Goal: Task Accomplishment & Management: Use online tool/utility

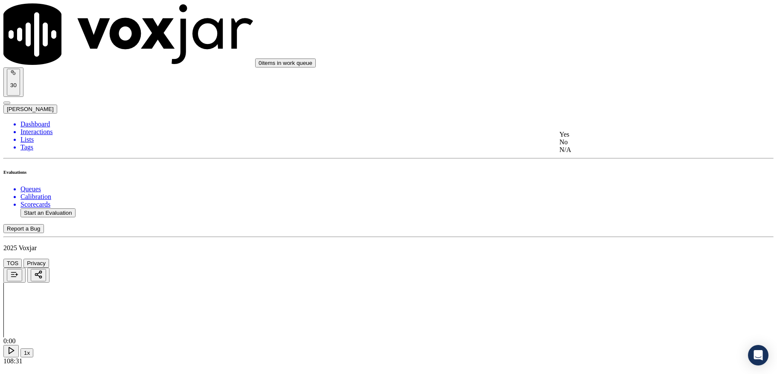
click at [599, 138] on div "Yes" at bounding box center [643, 135] width 168 height 8
click at [596, 186] on div "Yes" at bounding box center [643, 186] width 168 height 8
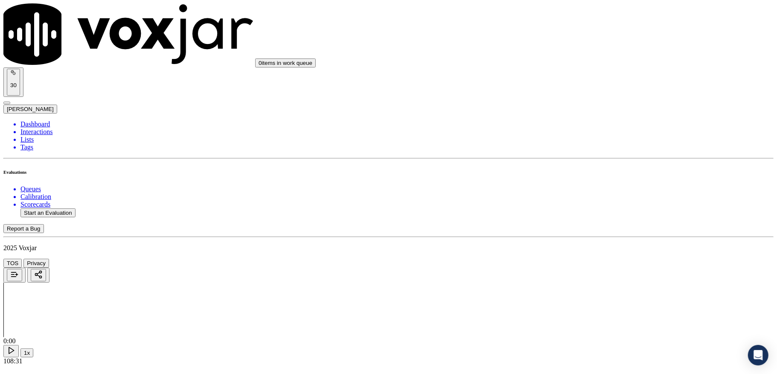
drag, startPoint x: 604, startPoint y: 156, endPoint x: 604, endPoint y: 161, distance: 4.7
click at [594, 183] on div "Yes" at bounding box center [643, 180] width 168 height 8
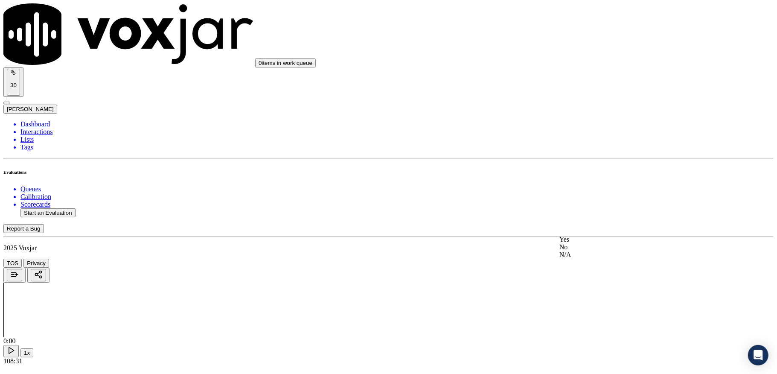
click at [586, 241] on div "Yes" at bounding box center [643, 239] width 168 height 8
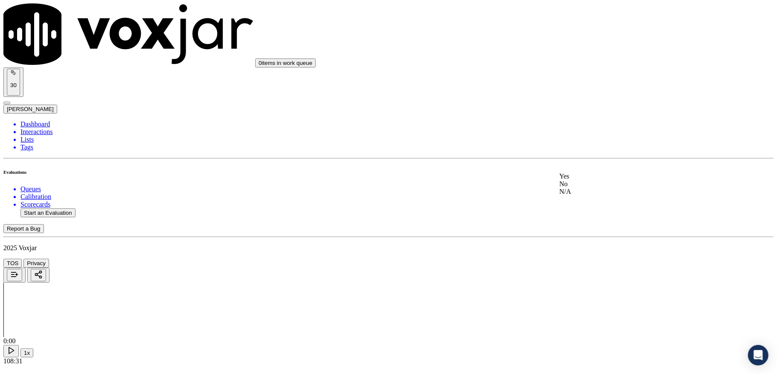
click at [579, 188] on div "No" at bounding box center [643, 184] width 168 height 8
click at [579, 182] on div "No" at bounding box center [643, 178] width 168 height 8
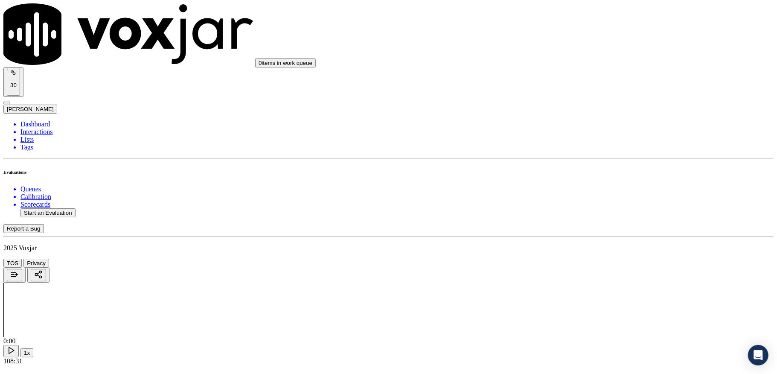
click at [590, 158] on div "Yes" at bounding box center [643, 154] width 168 height 8
click at [596, 85] on div "Yes" at bounding box center [643, 81] width 168 height 8
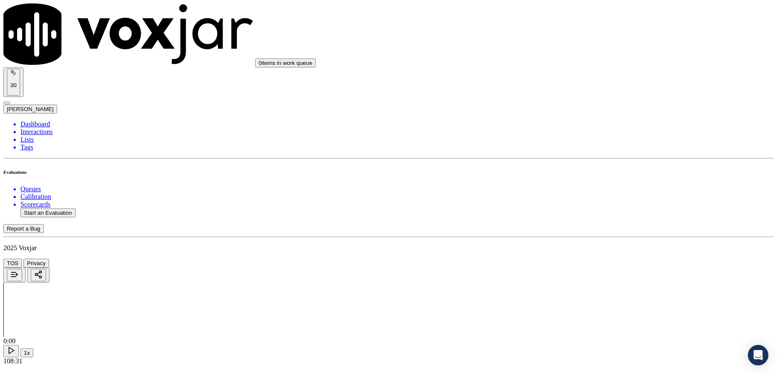
click at [586, 183] on div "Yes" at bounding box center [643, 179] width 168 height 8
click at [587, 118] on div "Yes" at bounding box center [643, 116] width 168 height 8
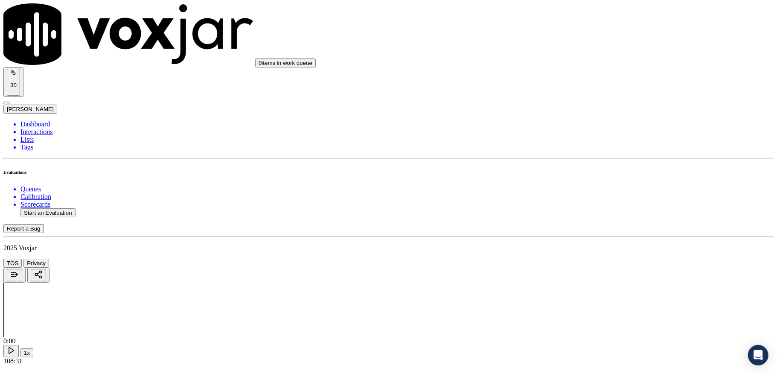
click at [583, 258] on div "Yes" at bounding box center [643, 259] width 168 height 8
click at [579, 160] on div "No" at bounding box center [643, 157] width 168 height 8
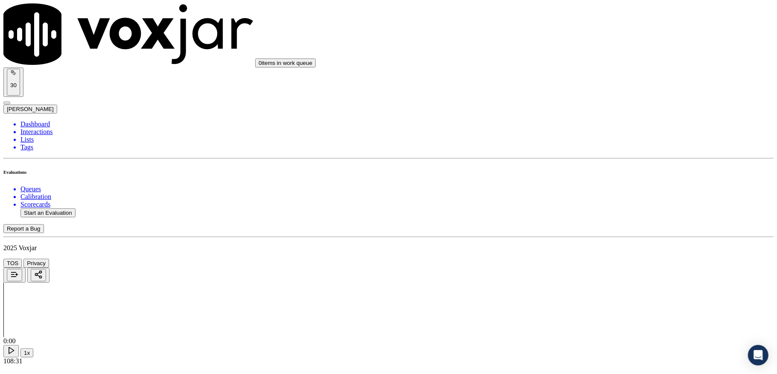
click at [576, 179] on div "N/A" at bounding box center [643, 176] width 168 height 8
click at [583, 147] on div "Yes" at bounding box center [643, 143] width 168 height 8
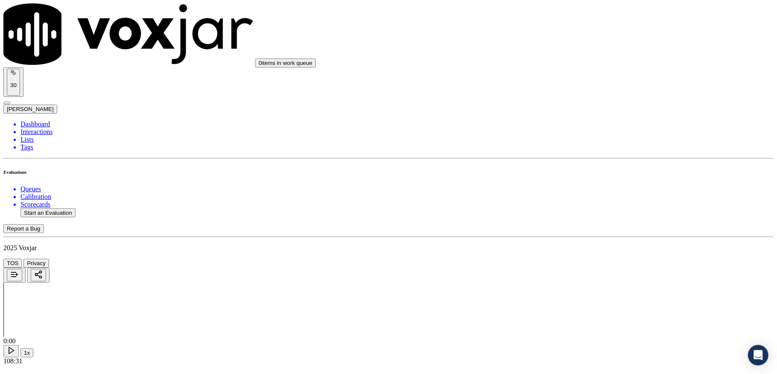
click at [578, 290] on div "N/A" at bounding box center [643, 286] width 168 height 8
click at [583, 219] on div "No" at bounding box center [643, 216] width 168 height 8
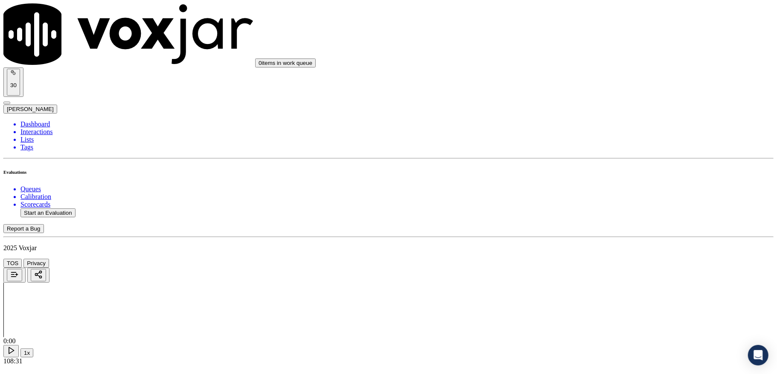
scroll to position [2331, 0]
click at [584, 156] on div "No" at bounding box center [643, 152] width 168 height 8
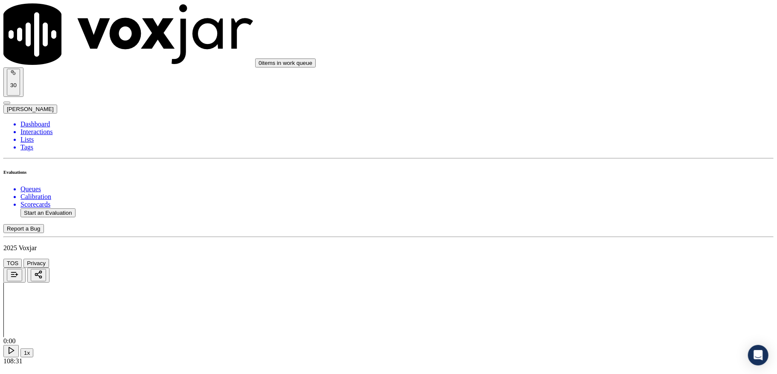
click at [582, 173] on div "No" at bounding box center [643, 169] width 168 height 8
click at [580, 273] on div "Yes" at bounding box center [643, 269] width 168 height 8
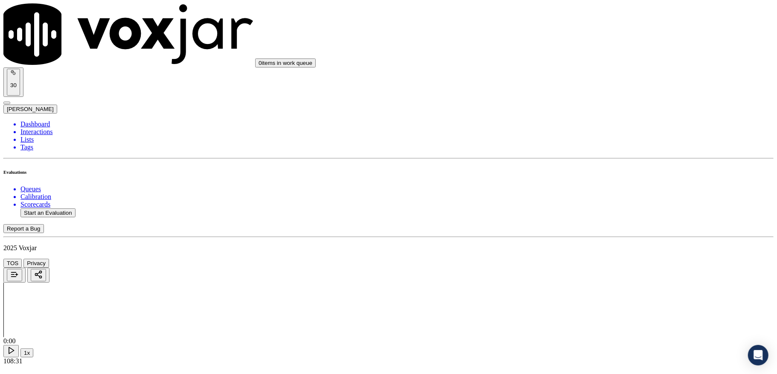
drag, startPoint x: 36, startPoint y: 43, endPoint x: 103, endPoint y: 3, distance: 77.2
click at [36, 120] on li "Dashboard" at bounding box center [396, 124] width 753 height 8
click at [54, 208] on button "Start an Evaluation" at bounding box center [47, 212] width 55 height 9
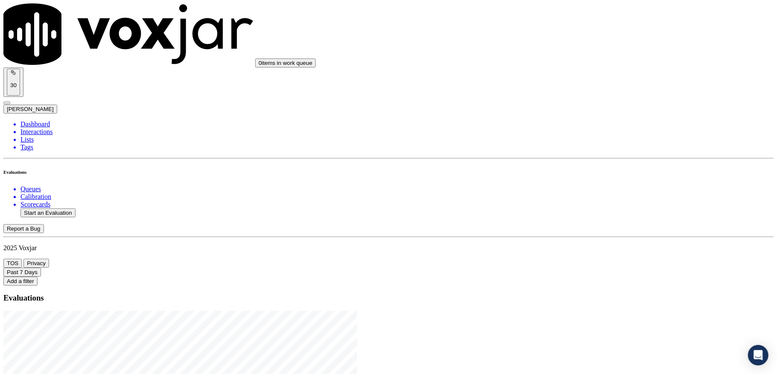
drag, startPoint x: 335, startPoint y: 162, endPoint x: 396, endPoint y: 162, distance: 61.4
type input "20250910-155314_4453086307-C1"
type input "[DATE]T17:31"
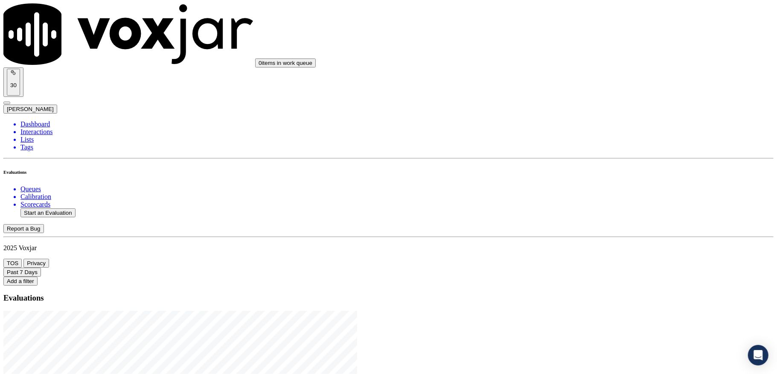
type input "nic"
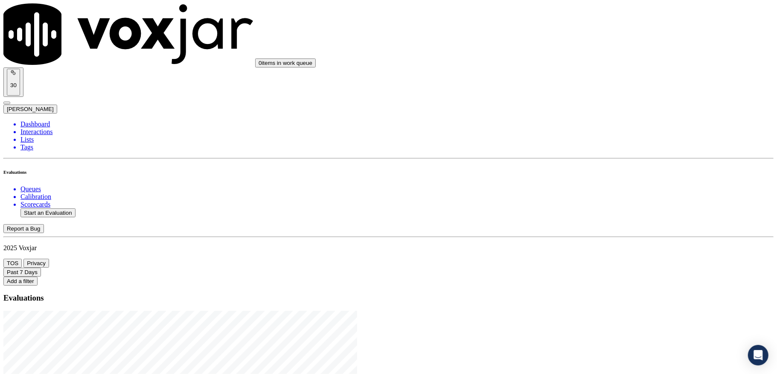
scroll to position [79, 0]
type input "[PERSON_NAME]"
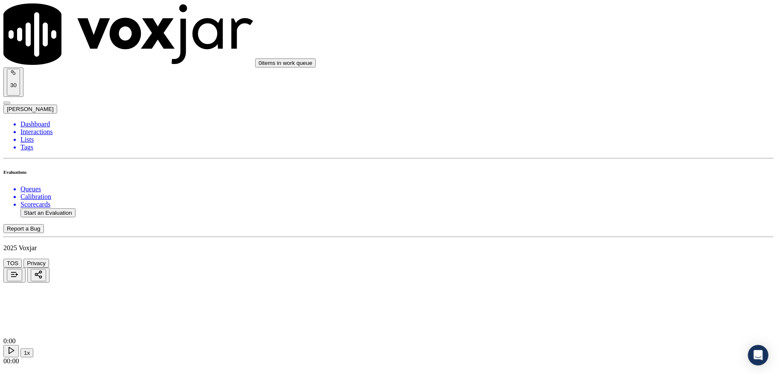
drag, startPoint x: 338, startPoint y: 108, endPoint x: 197, endPoint y: 125, distance: 142.1
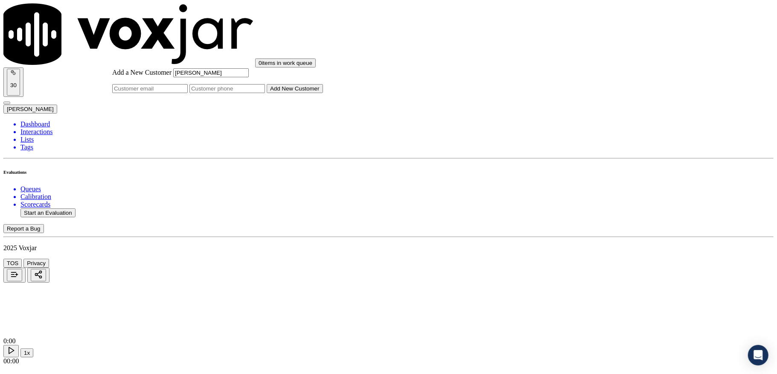
type input "[PERSON_NAME]"
click at [265, 93] on input "Add a New Customer" at bounding box center [226, 88] width 75 height 9
paste input "4453086307"
paste input "4453086308"
type input "4453086307_4453086308"
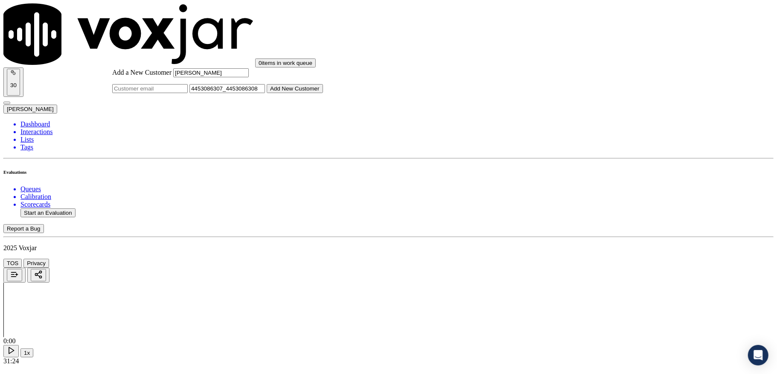
click at [323, 93] on button "Add New Customer" at bounding box center [295, 88] width 56 height 9
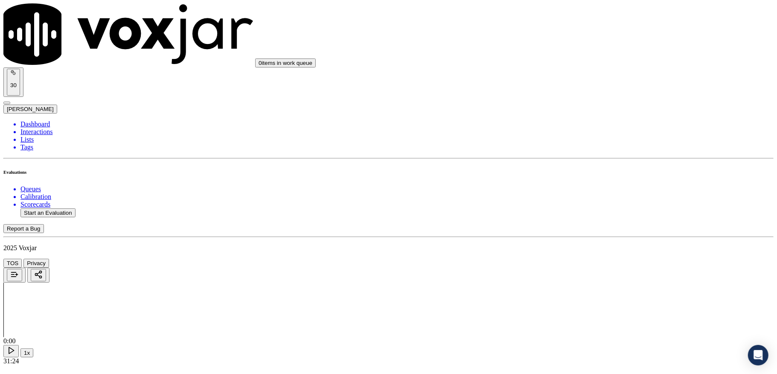
drag, startPoint x: 579, startPoint y: 145, endPoint x: 577, endPoint y: 154, distance: 9.2
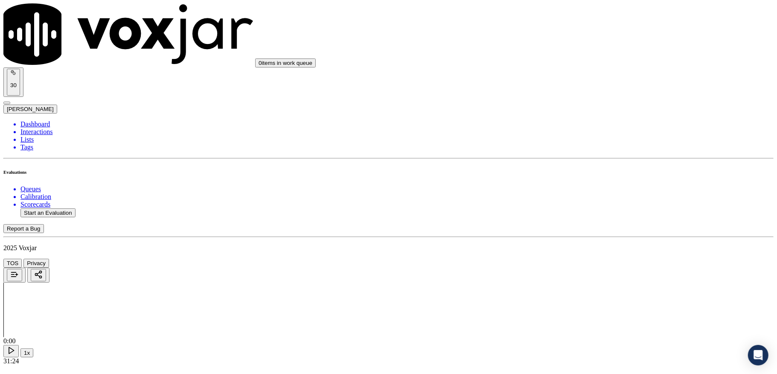
click at [575, 168] on div "Yes" at bounding box center [643, 166] width 168 height 8
click at [588, 149] on div "Yes" at bounding box center [643, 150] width 168 height 8
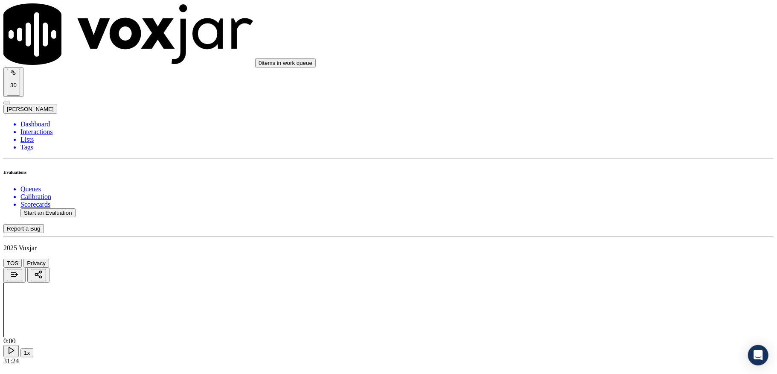
drag, startPoint x: 595, startPoint y: 242, endPoint x: 593, endPoint y: 250, distance: 7.7
click at [591, 260] on div "Yes" at bounding box center [643, 257] width 168 height 8
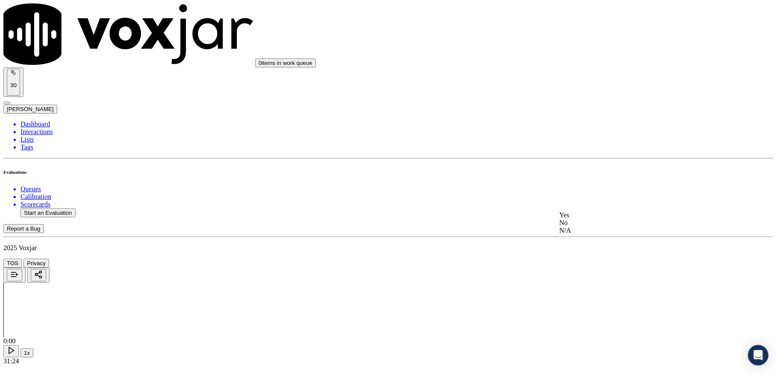
click at [583, 234] on div "N/A" at bounding box center [643, 230] width 168 height 8
click at [592, 221] on div "Yes No N/A" at bounding box center [643, 216] width 168 height 23
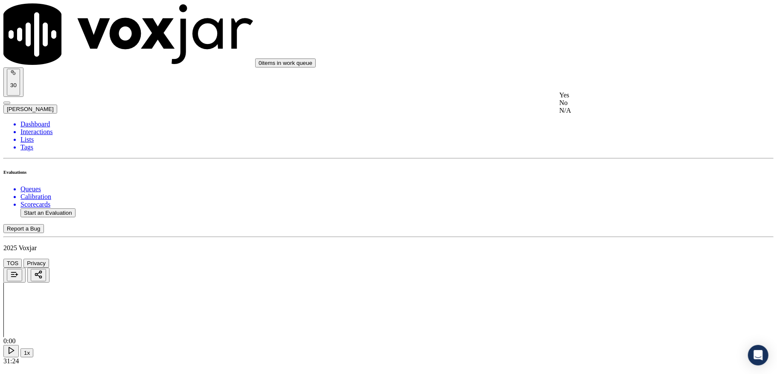
click at [584, 107] on div "No" at bounding box center [643, 103] width 168 height 8
click at [593, 195] on div "Yes" at bounding box center [643, 192] width 168 height 8
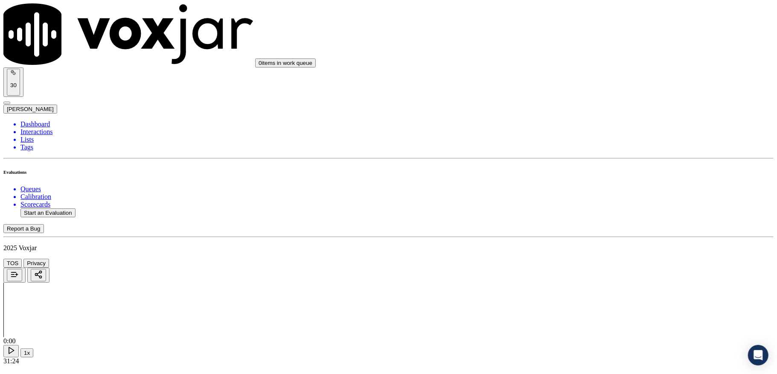
click at [594, 132] on div "Yes" at bounding box center [643, 129] width 168 height 8
click at [583, 142] on div "N/A" at bounding box center [643, 138] width 168 height 8
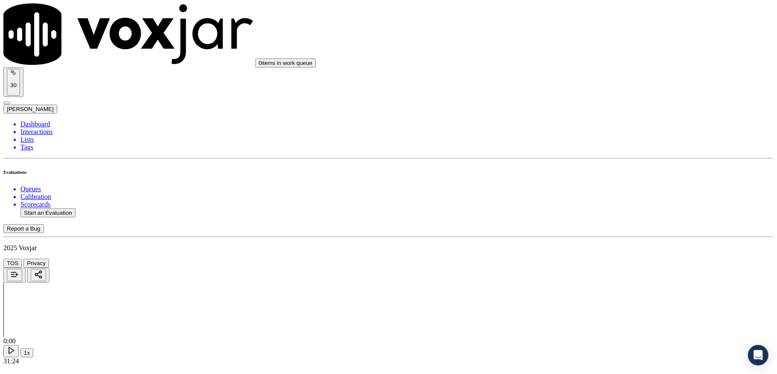
scroll to position [682, 0]
click at [574, 205] on div "No" at bounding box center [643, 205] width 168 height 8
click at [599, 211] on div "N/A" at bounding box center [643, 213] width 168 height 8
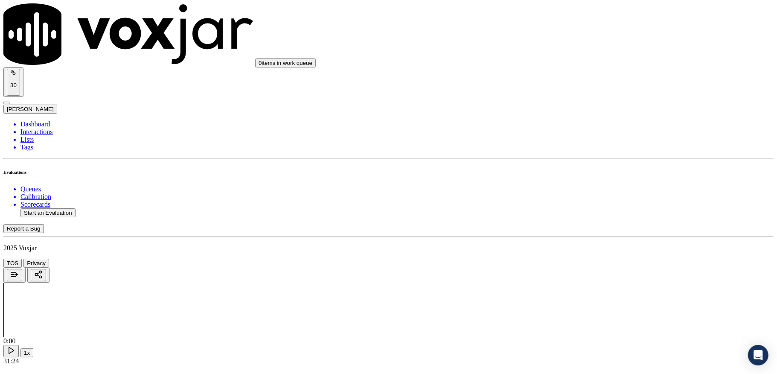
scroll to position [1024, 0]
click at [589, 127] on div "Yes" at bounding box center [643, 126] width 168 height 8
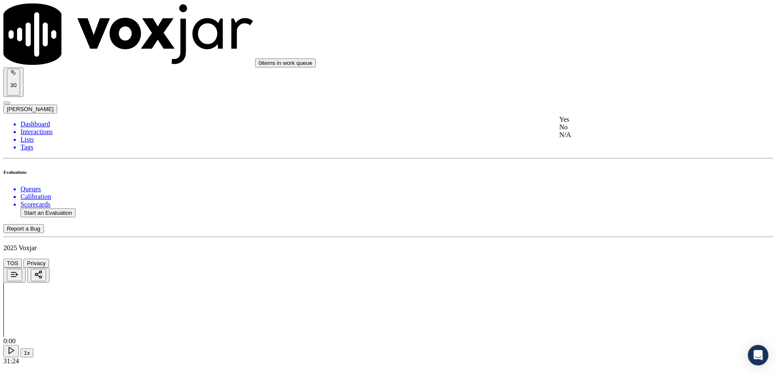
click at [589, 131] on div "No" at bounding box center [643, 127] width 168 height 8
drag, startPoint x: 586, startPoint y: 189, endPoint x: 582, endPoint y: 183, distance: 6.5
click at [585, 182] on div "No" at bounding box center [643, 178] width 168 height 8
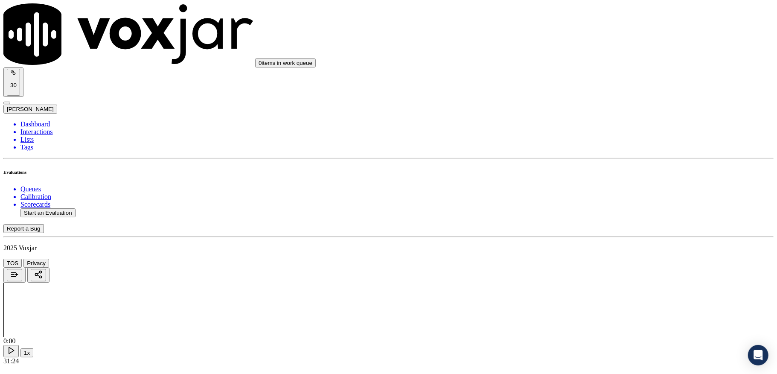
scroll to position [1365, 0]
click at [582, 99] on div "Yes" at bounding box center [643, 97] width 168 height 8
click at [587, 199] on div "Yes" at bounding box center [643, 195] width 168 height 8
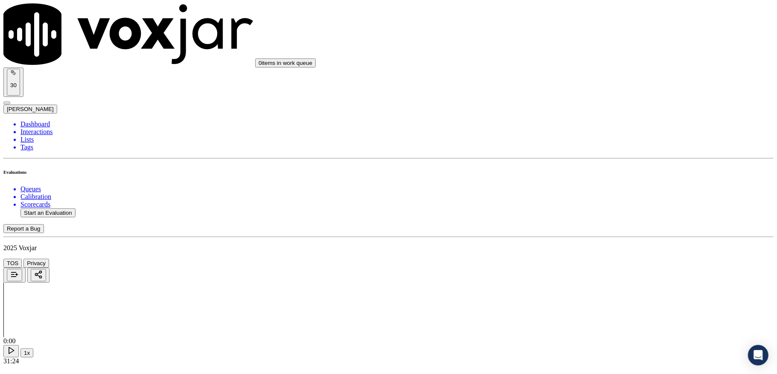
scroll to position [1535, 0]
click at [583, 125] on div "Yes" at bounding box center [643, 122] width 168 height 8
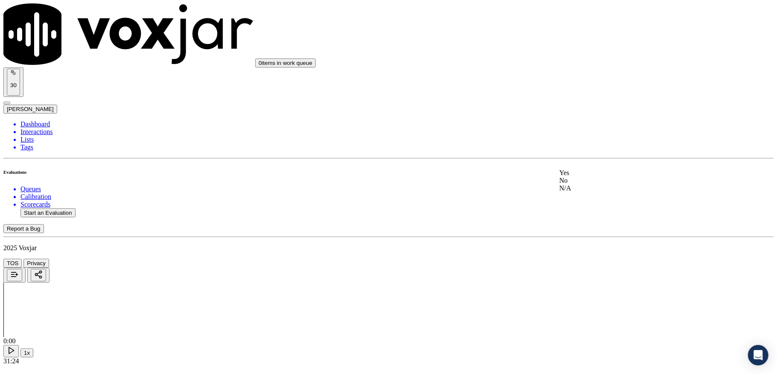
click at [577, 172] on div "Yes" at bounding box center [643, 173] width 168 height 8
click at [589, 99] on div "No" at bounding box center [643, 96] width 168 height 8
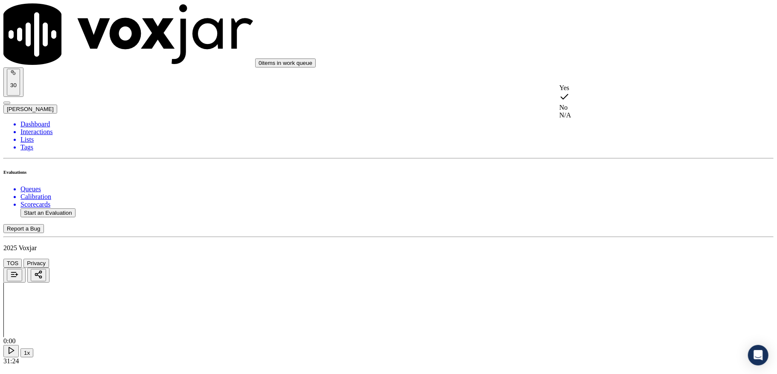
click at [585, 92] on div "Yes" at bounding box center [643, 88] width 168 height 8
click at [583, 168] on div "N/A" at bounding box center [643, 164] width 168 height 8
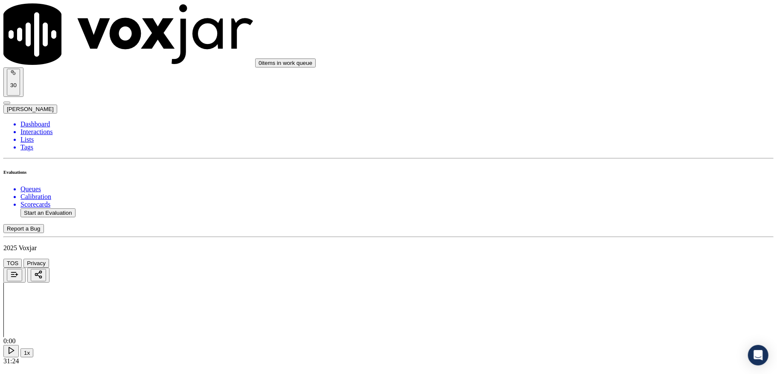
click at [570, 147] on div "Yes" at bounding box center [643, 143] width 168 height 8
click at [581, 290] on div "N/A" at bounding box center [643, 286] width 168 height 8
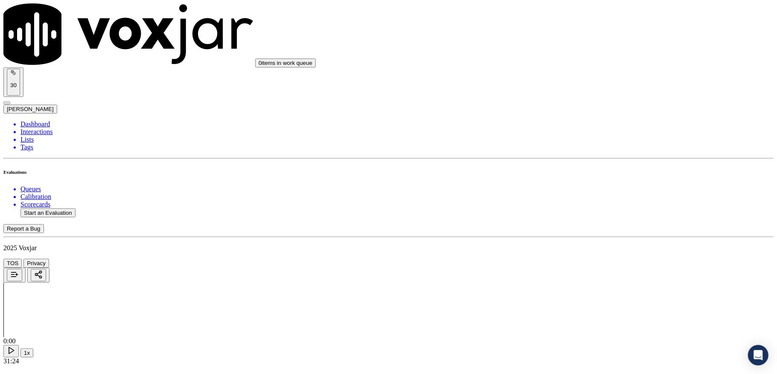
click at [581, 219] on div "No" at bounding box center [643, 216] width 168 height 8
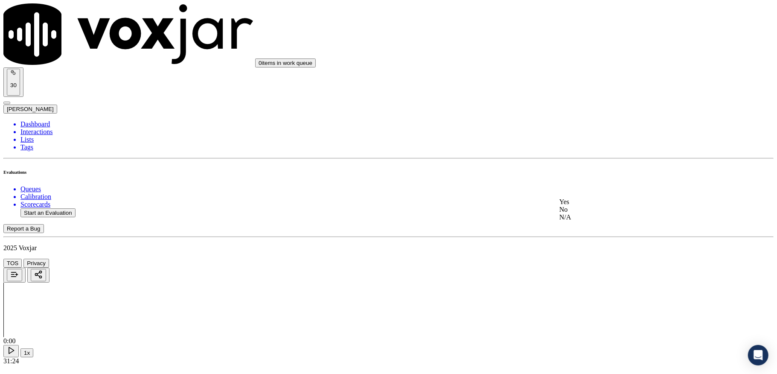
click at [579, 214] on div "Yes No N/A" at bounding box center [643, 209] width 168 height 23
click at [559, 213] on span at bounding box center [559, 209] width 0 height 7
click at [583, 197] on div "No" at bounding box center [643, 193] width 168 height 8
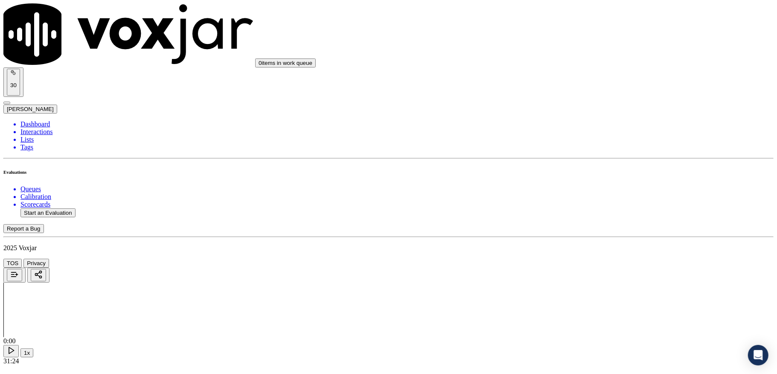
scroll to position [2412, 0]
click at [583, 270] on div "Yes" at bounding box center [643, 269] width 168 height 8
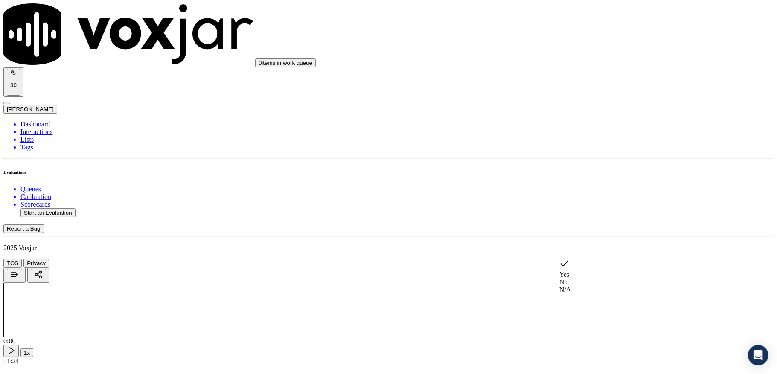
click at [592, 281] on div "No" at bounding box center [643, 282] width 168 height 8
paste textarea "Call id - 20250912-190437_@4:30 - [PERSON_NAME] shares the account number <> Th…"
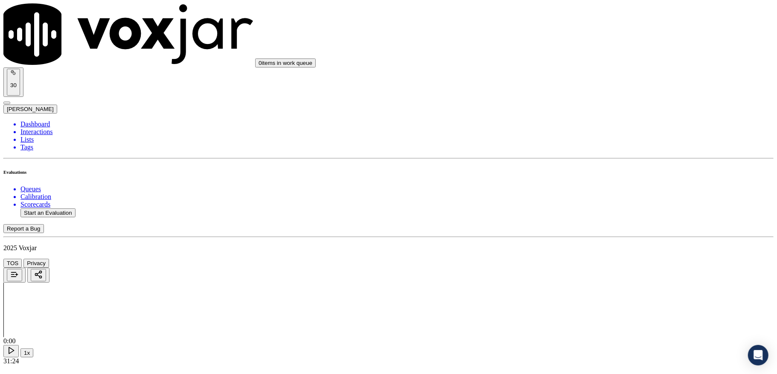
type textarea "Call id - 20250912-190437_@4:30 - [PERSON_NAME] shares the account number <> Th…"
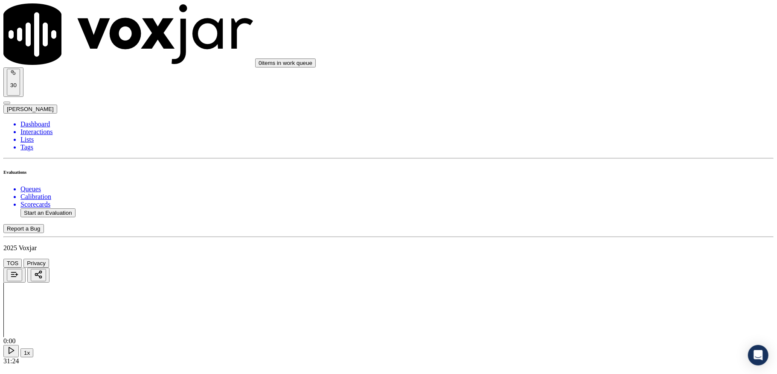
click at [52, 120] on li "Dashboard" at bounding box center [396, 124] width 753 height 8
click at [75, 208] on button "Start an Evaluation" at bounding box center [47, 212] width 55 height 9
drag, startPoint x: 335, startPoint y: 159, endPoint x: 403, endPoint y: 159, distance: 67.8
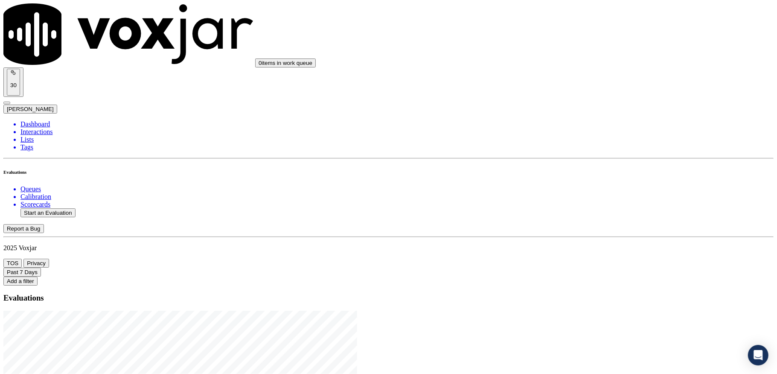
type input "20250912-133328_2162530707-C1"
type input "[DATE]T18:32"
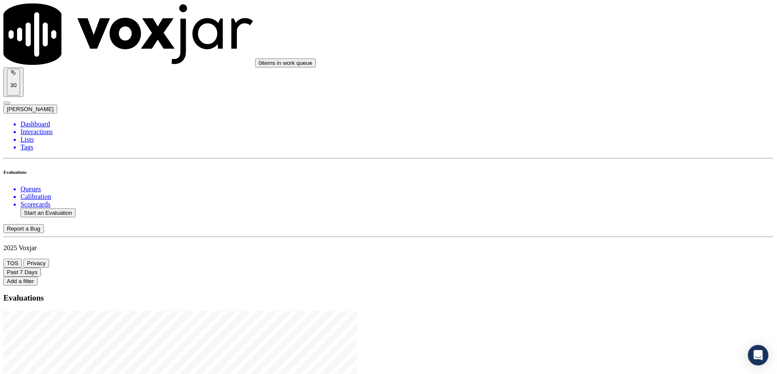
type input "wal"
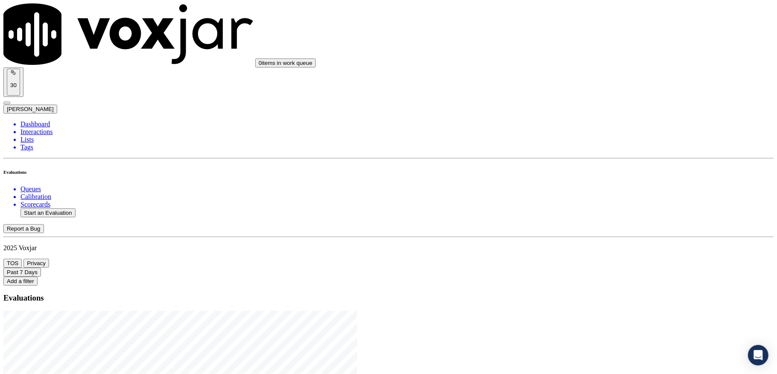
type input "[PERSON_NAME]"
drag, startPoint x: 337, startPoint y: 104, endPoint x: 243, endPoint y: 112, distance: 94.1
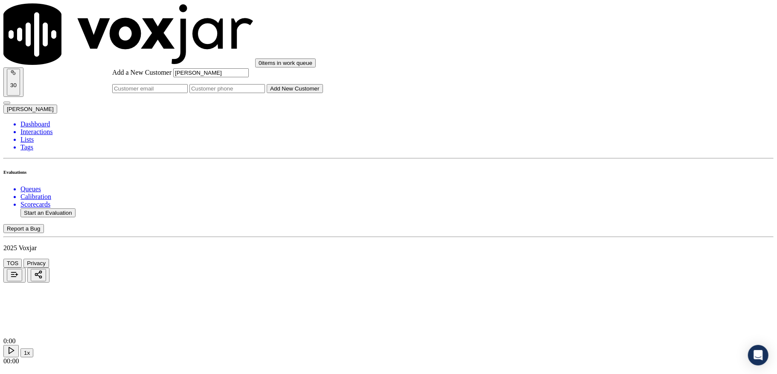
type input "[PERSON_NAME]"
click at [323, 93] on div "Add a New Customer [PERSON_NAME] Add New Customer" at bounding box center [217, 80] width 211 height 25
click at [265, 93] on input "Add a New Customer" at bounding box center [226, 88] width 75 height 9
paste input "2162530707"
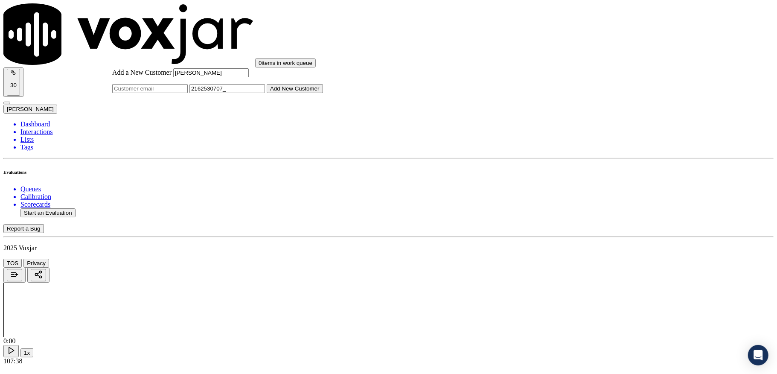
paste input "2163998292"
type input "2162530707_2163998292"
click at [323, 93] on button "Add New Customer" at bounding box center [295, 88] width 56 height 9
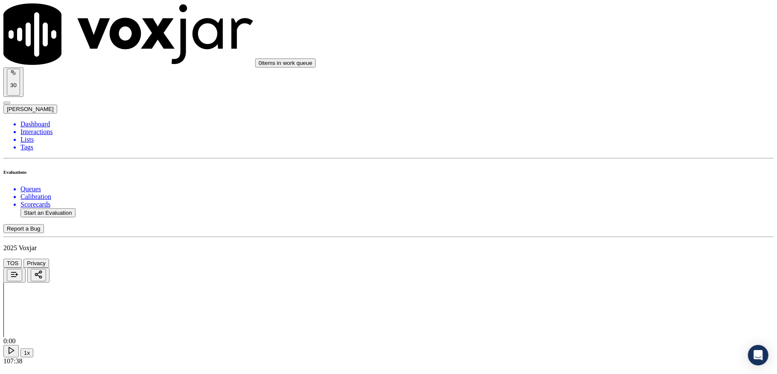
click at [578, 168] on div "Yes" at bounding box center [643, 166] width 168 height 8
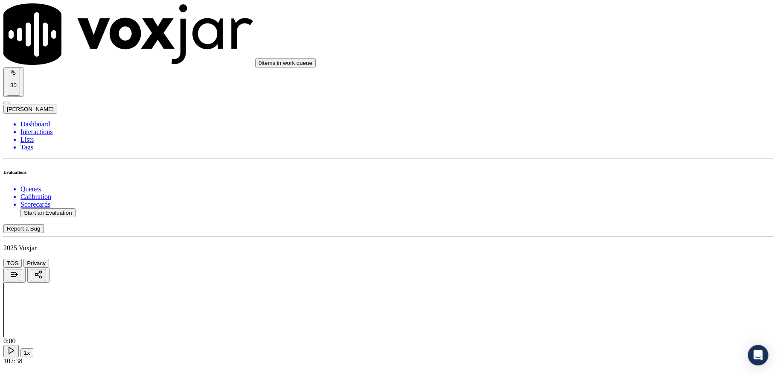
drag, startPoint x: 589, startPoint y: 138, endPoint x: 591, endPoint y: 143, distance: 5.3
click at [586, 154] on div "Yes" at bounding box center [643, 150] width 168 height 8
drag, startPoint x: 589, startPoint y: 256, endPoint x: 589, endPoint y: 248, distance: 8.1
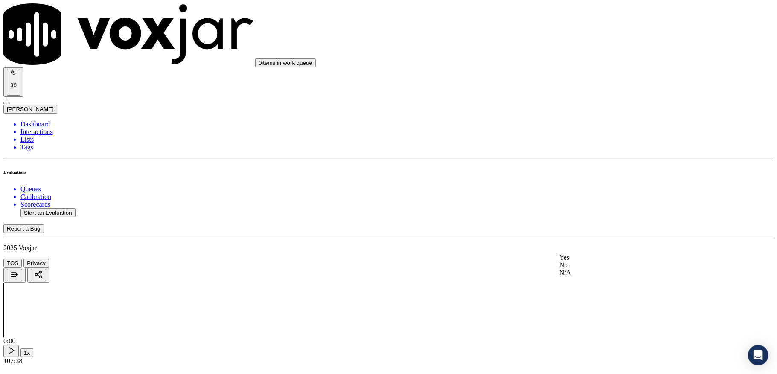
click at [589, 257] on div "Yes" at bounding box center [643, 257] width 168 height 8
click at [594, 276] on div "Yes" at bounding box center [643, 272] width 168 height 8
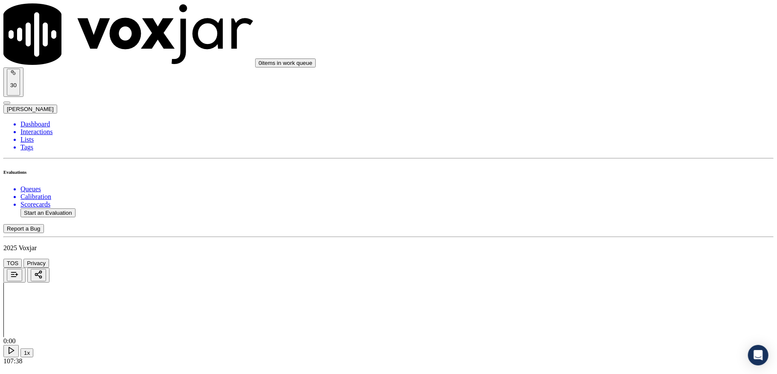
click at [599, 221] on div "No" at bounding box center [643, 217] width 168 height 8
click at [583, 146] on div "No" at bounding box center [643, 142] width 168 height 8
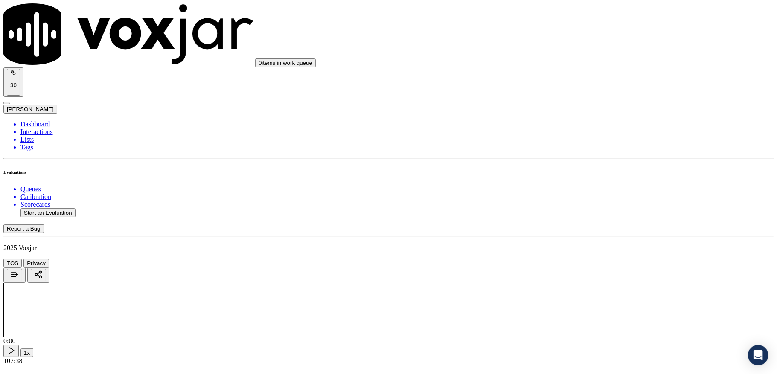
click at [591, 137] on div "Yes" at bounding box center [643, 135] width 168 height 8
drag, startPoint x: 591, startPoint y: 267, endPoint x: 585, endPoint y: 241, distance: 27.0
click at [591, 261] on div "Yes No N/A" at bounding box center [643, 249] width 168 height 23
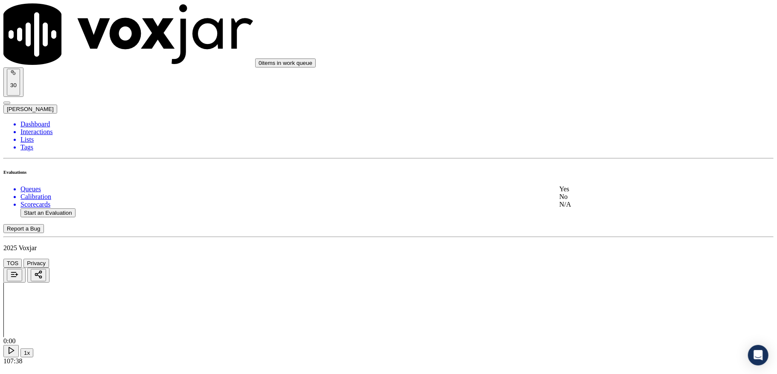
scroll to position [739, 0]
click at [594, 148] on div "N/A" at bounding box center [643, 144] width 168 height 8
click at [589, 240] on div "Yes" at bounding box center [643, 236] width 168 height 8
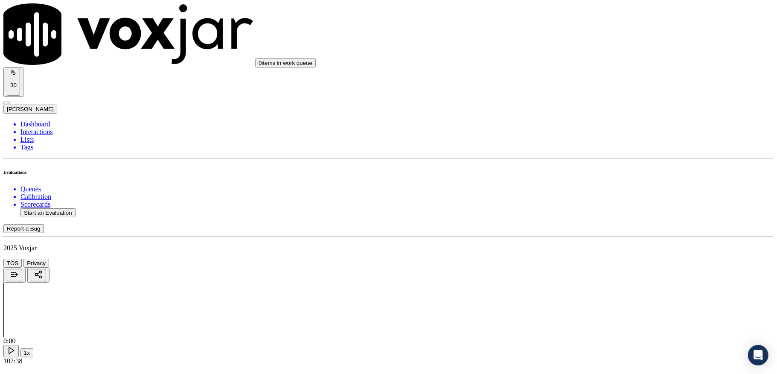
click at [594, 298] on div "Yes" at bounding box center [643, 296] width 168 height 8
click at [591, 237] on div "Yes" at bounding box center [643, 233] width 168 height 8
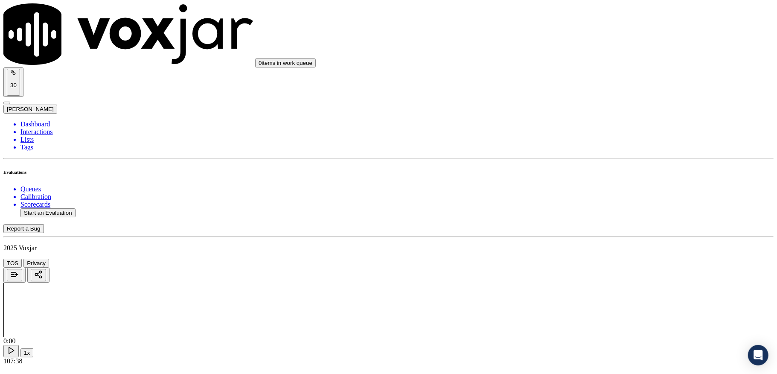
drag, startPoint x: 604, startPoint y: 218, endPoint x: 605, endPoint y: 226, distance: 8.1
click at [594, 249] on div "No" at bounding box center [643, 253] width 168 height 8
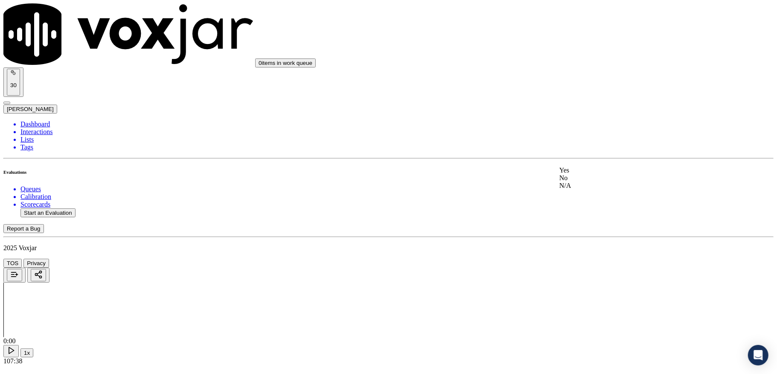
click at [589, 182] on div "No" at bounding box center [643, 178] width 168 height 8
drag, startPoint x: 599, startPoint y: 217, endPoint x: 595, endPoint y: 202, distance: 15.6
click at [599, 215] on div "Yes" at bounding box center [643, 211] width 168 height 8
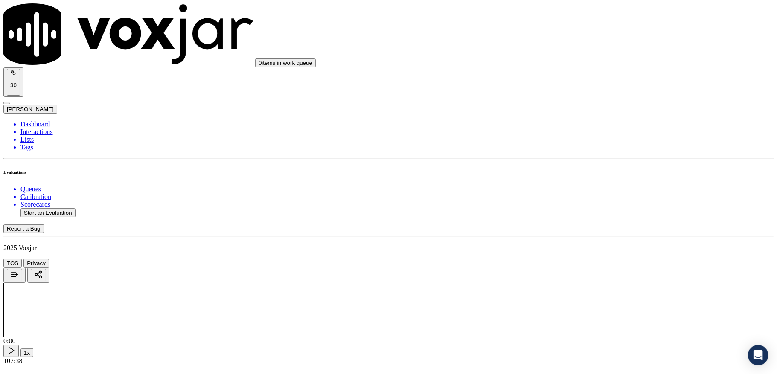
scroll to position [1365, 0]
click at [592, 206] on div "No" at bounding box center [643, 203] width 168 height 8
drag, startPoint x: 597, startPoint y: 181, endPoint x: 595, endPoint y: 189, distance: 7.4
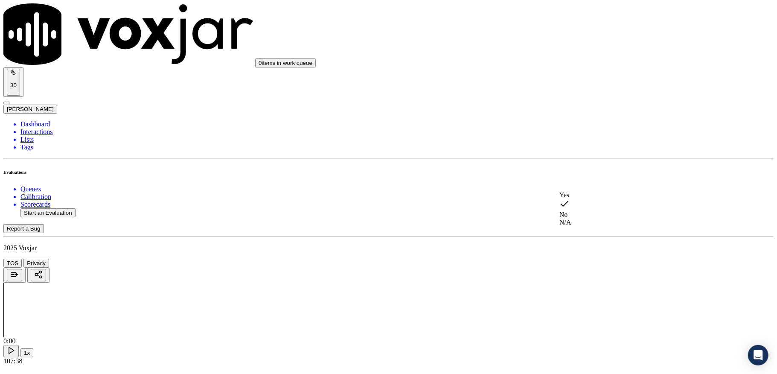
drag, startPoint x: 595, startPoint y: 189, endPoint x: 591, endPoint y: 191, distance: 5.6
click at [590, 194] on div "Yes" at bounding box center [643, 195] width 168 height 8
click at [598, 181] on div "Yes" at bounding box center [643, 179] width 168 height 8
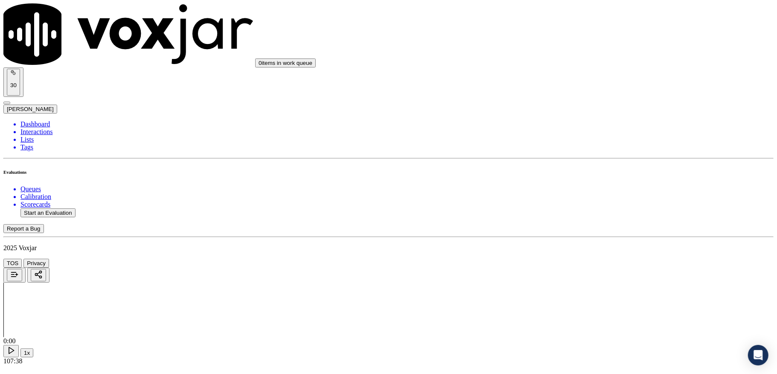
scroll to position [1592, 0]
click at [589, 184] on div "No" at bounding box center [643, 181] width 168 height 8
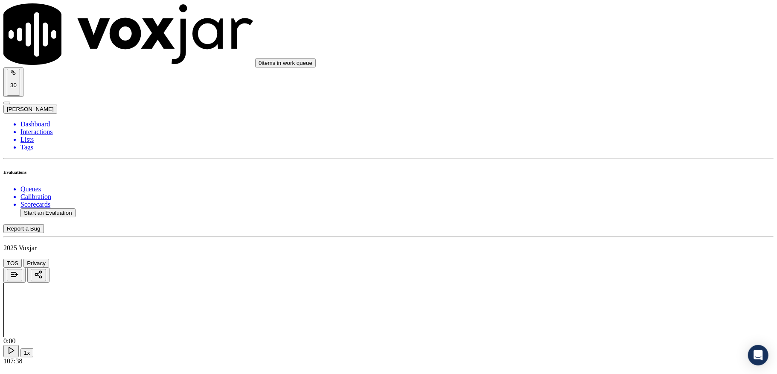
paste textarea "@1:08:31 / 1:09:23 <> The agent must ask for and obtain the customer’s permissi…"
drag, startPoint x: 584, startPoint y: 141, endPoint x: 584, endPoint y: 146, distance: 5.1
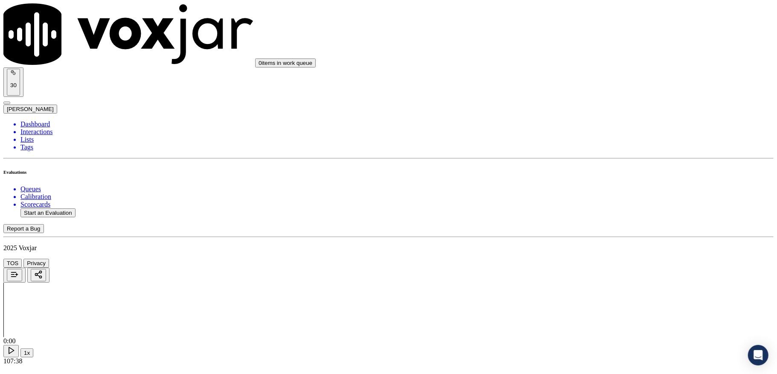
type textarea "@1:08:31 / 1:09:23 <> The agent must ask for and obtain the customer’s permissi…"
click at [584, 194] on div "Yes" at bounding box center [643, 190] width 168 height 8
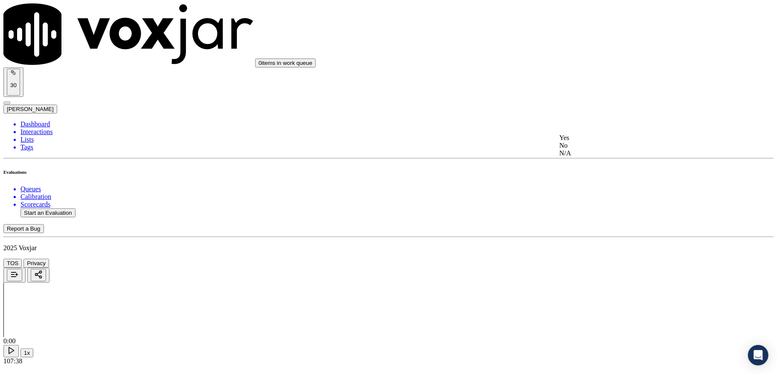
drag, startPoint x: 587, startPoint y: 147, endPoint x: 587, endPoint y: 152, distance: 5.1
click at [587, 152] on div "Yes No N/A" at bounding box center [643, 145] width 168 height 23
click at [586, 149] on div "No" at bounding box center [643, 146] width 168 height 8
click at [591, 168] on div "N/A" at bounding box center [643, 165] width 168 height 8
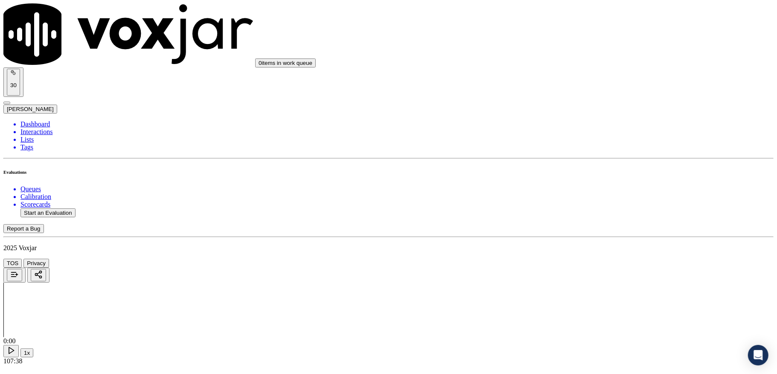
scroll to position [1990, 0]
click at [589, 190] on div "Yes" at bounding box center [643, 189] width 168 height 8
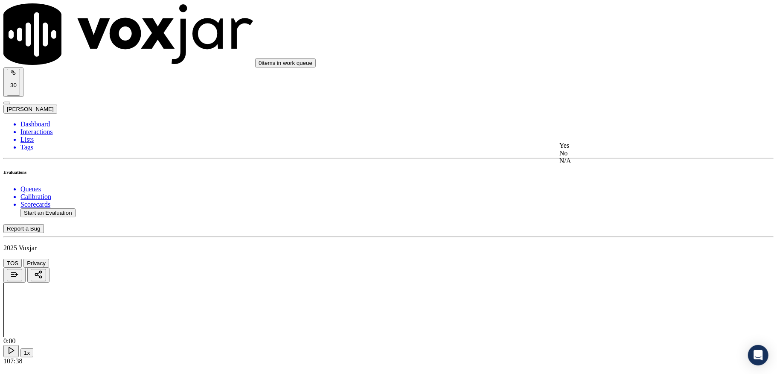
click at [582, 157] on div "No" at bounding box center [643, 153] width 168 height 8
click at [584, 287] on div "N/A" at bounding box center [643, 286] width 168 height 8
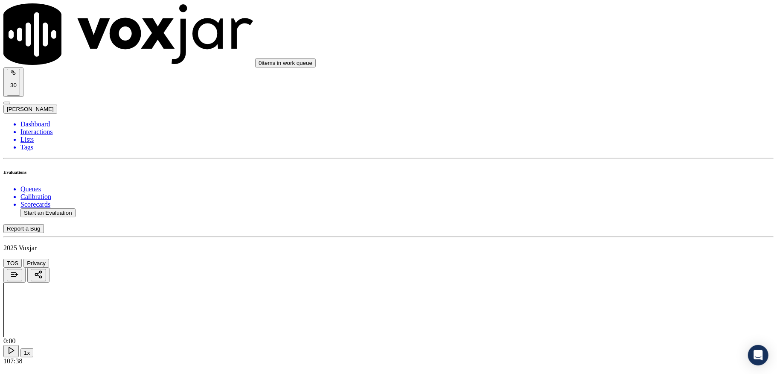
click at [589, 208] on div "No" at bounding box center [643, 204] width 168 height 8
drag, startPoint x: 611, startPoint y: 113, endPoint x: 612, endPoint y: 119, distance: 5.7
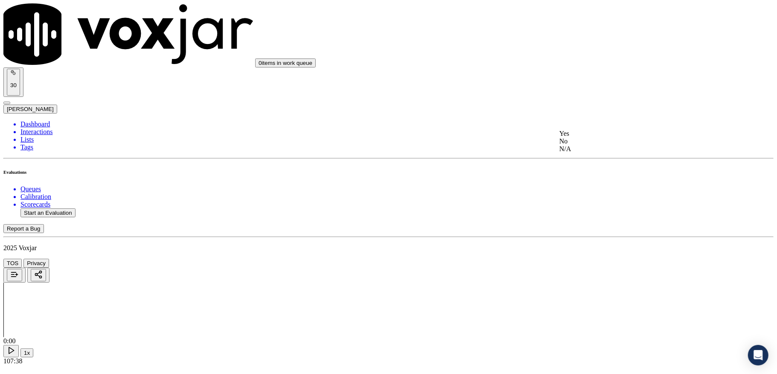
click at [589, 145] on div "No" at bounding box center [643, 141] width 168 height 8
drag, startPoint x: 616, startPoint y: 216, endPoint x: 616, endPoint y: 224, distance: 8.5
click at [592, 242] on div "No" at bounding box center [643, 239] width 168 height 8
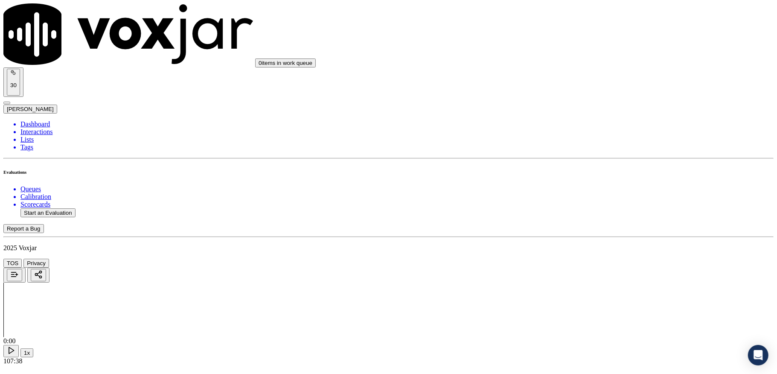
scroll to position [2458, 0]
click at [595, 269] on div "Yes" at bounding box center [643, 269] width 168 height 8
click at [32, 120] on li "Dashboard" at bounding box center [396, 124] width 753 height 8
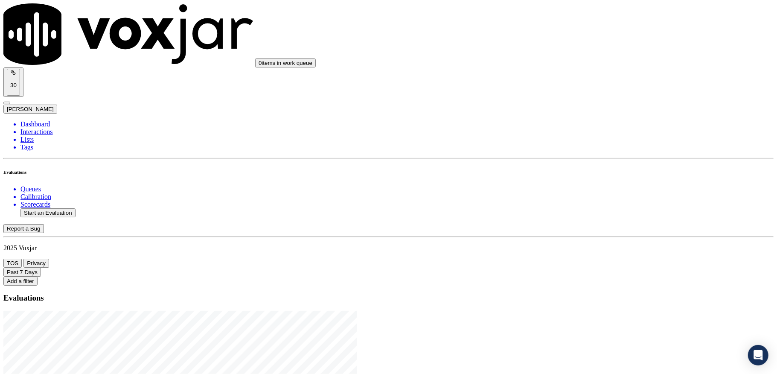
click at [58, 208] on button "Start an Evaluation" at bounding box center [47, 212] width 55 height 9
drag, startPoint x: 334, startPoint y: 158, endPoint x: 401, endPoint y: 159, distance: 67.4
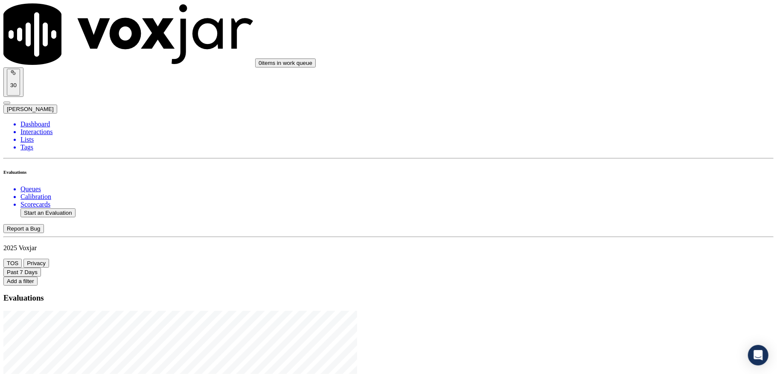
type input "20250912-130226_4123104687-C1"
type input "[DATE]T19:23"
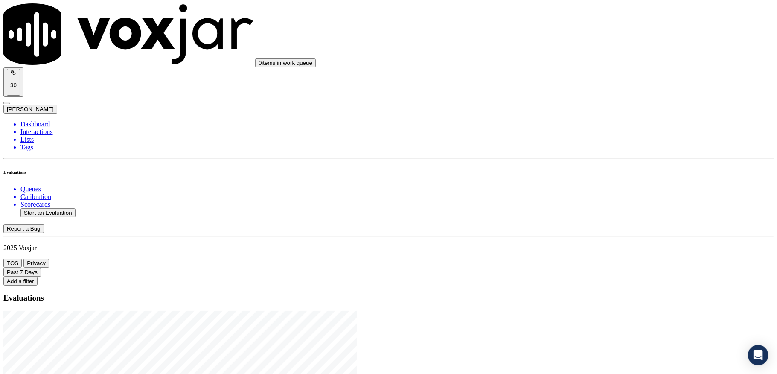
type input "nic"
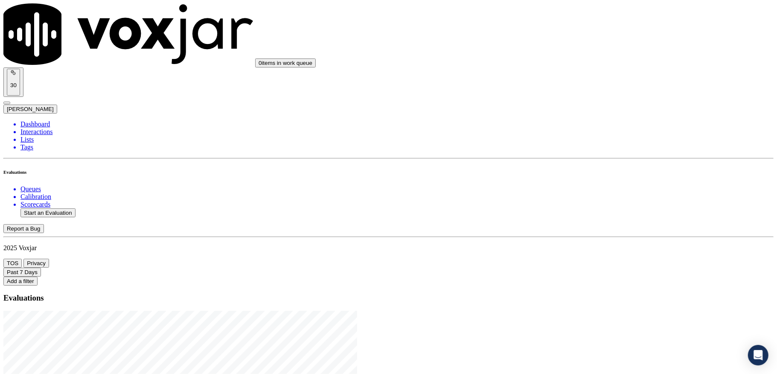
type input "[PERSON_NAME]"
drag, startPoint x: 345, startPoint y: 109, endPoint x: 225, endPoint y: 110, distance: 119.8
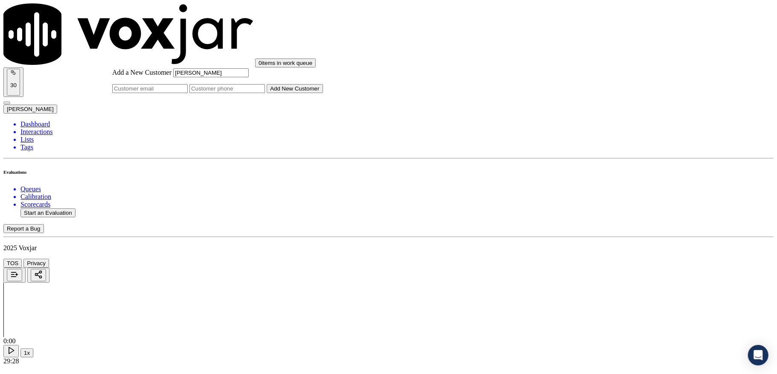
type input "[PERSON_NAME]"
click at [265, 93] on input "Add a New Customer" at bounding box center [226, 88] width 75 height 9
paste input "4123104687"
type input "4123104687"
click at [323, 93] on button "Add New Customer" at bounding box center [295, 88] width 56 height 9
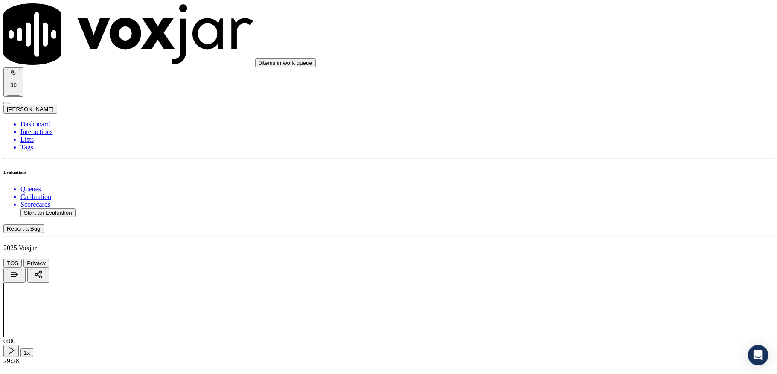
drag, startPoint x: 357, startPoint y: 144, endPoint x: 357, endPoint y: 157, distance: 13.2
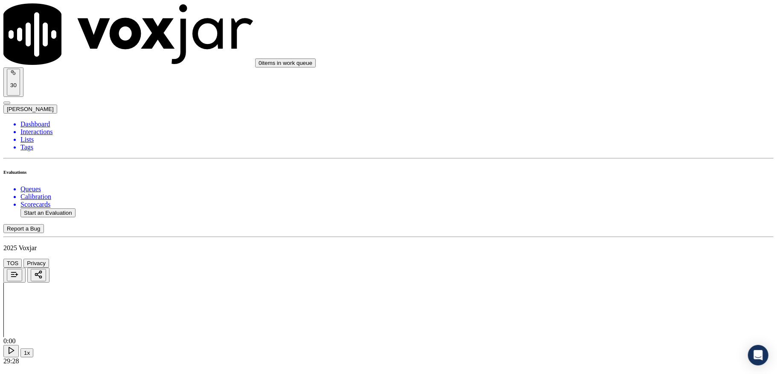
click at [591, 170] on div "Yes" at bounding box center [643, 166] width 168 height 8
click at [581, 267] on div "Yes" at bounding box center [643, 263] width 168 height 8
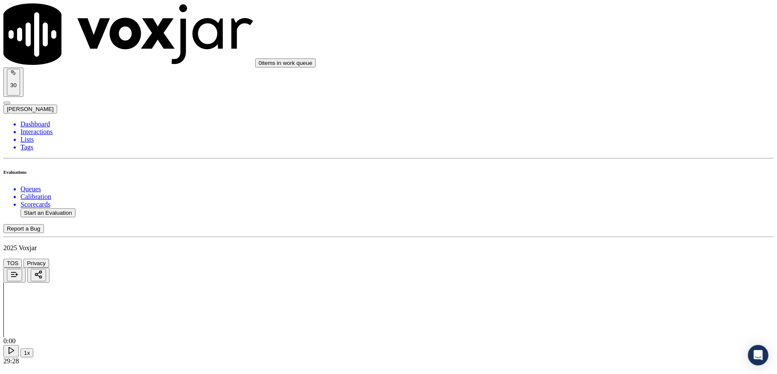
drag, startPoint x: 588, startPoint y: 201, endPoint x: 584, endPoint y: 173, distance: 28.4
click at [588, 202] on div "Yes" at bounding box center [643, 201] width 168 height 8
drag, startPoint x: 583, startPoint y: 197, endPoint x: 583, endPoint y: 206, distance: 9.4
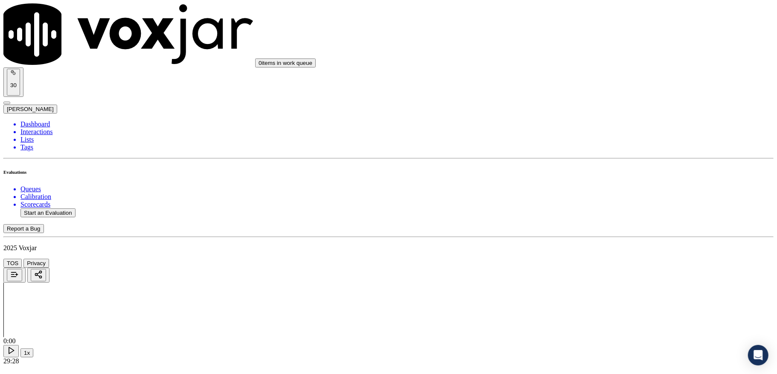
click at [592, 218] on div "Yes" at bounding box center [643, 215] width 168 height 8
click at [577, 221] on div "No" at bounding box center [643, 217] width 168 height 8
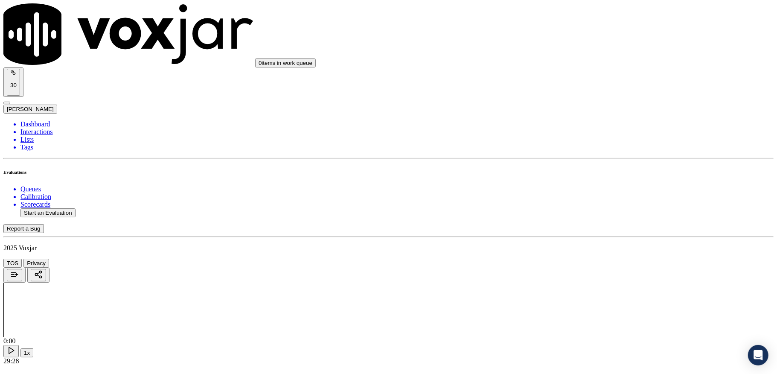
scroll to position [569, 0]
click at [590, 195] on div "Yes" at bounding box center [643, 192] width 168 height 8
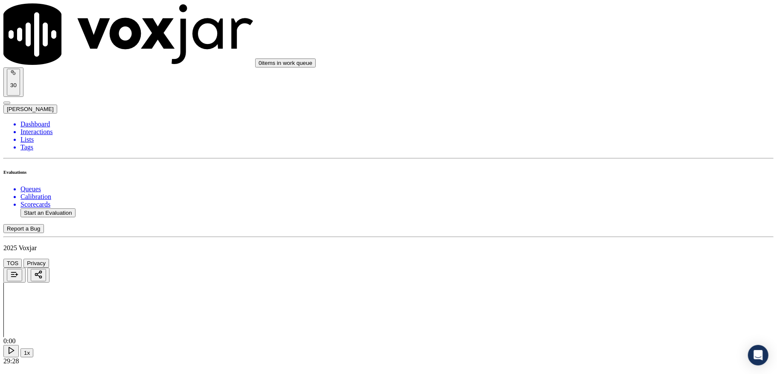
click at [580, 205] on div "N/A" at bounding box center [643, 201] width 168 height 8
click at [583, 191] on div "No" at bounding box center [643, 187] width 168 height 8
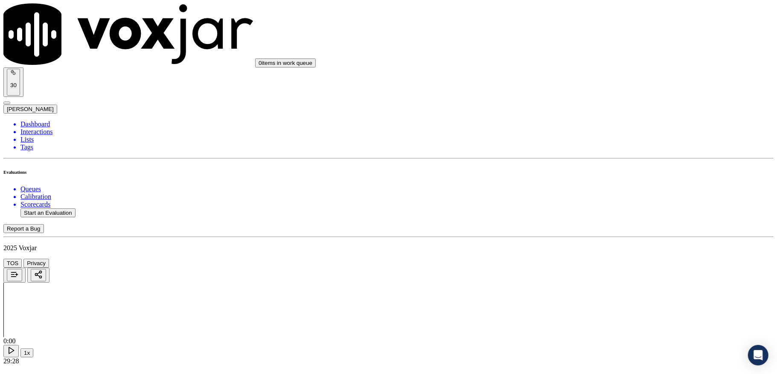
click at [582, 178] on div "Yes" at bounding box center [643, 180] width 168 height 8
click at [583, 184] on div "Yes" at bounding box center [643, 182] width 168 height 8
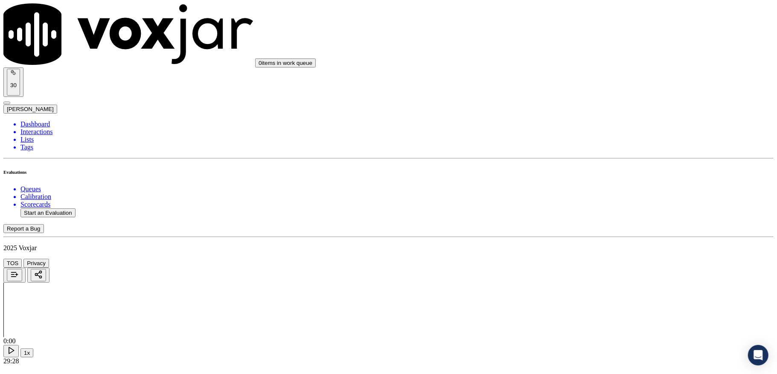
scroll to position [1080, 0]
click at [581, 188] on div "No" at bounding box center [643, 184] width 168 height 8
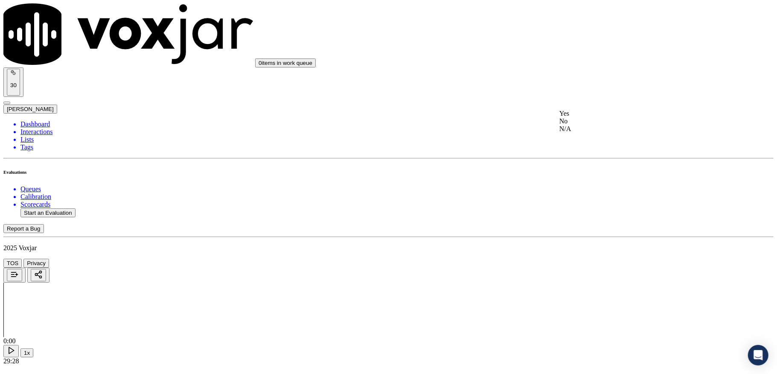
click at [591, 125] on div "No" at bounding box center [643, 121] width 168 height 8
click at [582, 215] on div "Yes" at bounding box center [643, 211] width 168 height 8
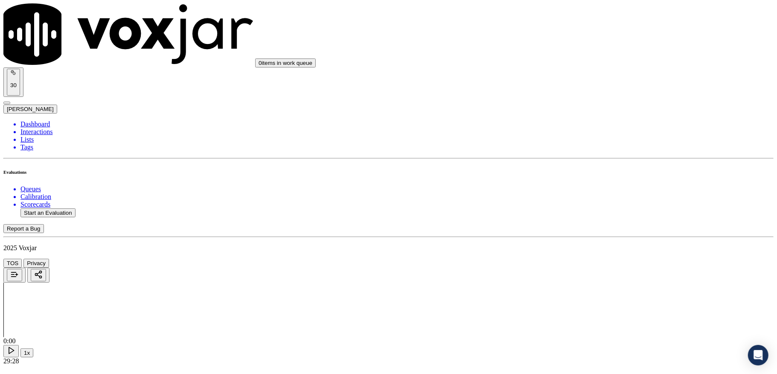
drag, startPoint x: 574, startPoint y: 212, endPoint x: 573, endPoint y: 196, distance: 15.4
click at [574, 206] on div "No" at bounding box center [643, 203] width 168 height 8
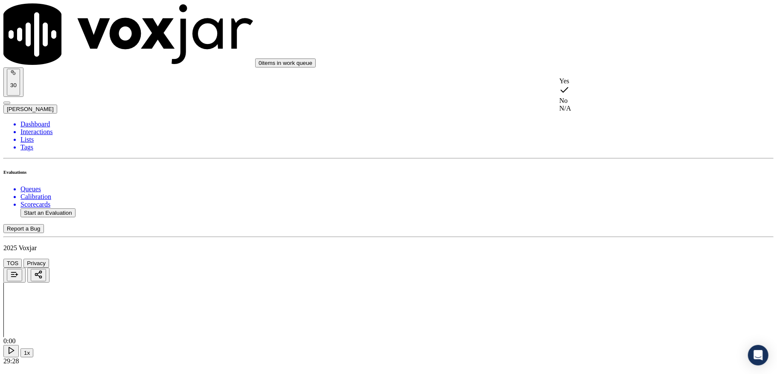
click at [591, 82] on div "Yes" at bounding box center [643, 81] width 168 height 8
drag, startPoint x: 588, startPoint y: 152, endPoint x: 589, endPoint y: 159, distance: 6.5
click at [580, 183] on div "Yes" at bounding box center [643, 179] width 168 height 8
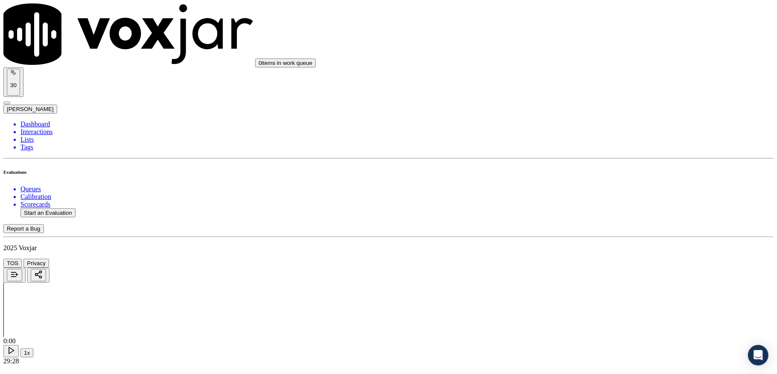
scroll to position [1592, 0]
click at [589, 171] on div "Yes" at bounding box center [643, 173] width 168 height 8
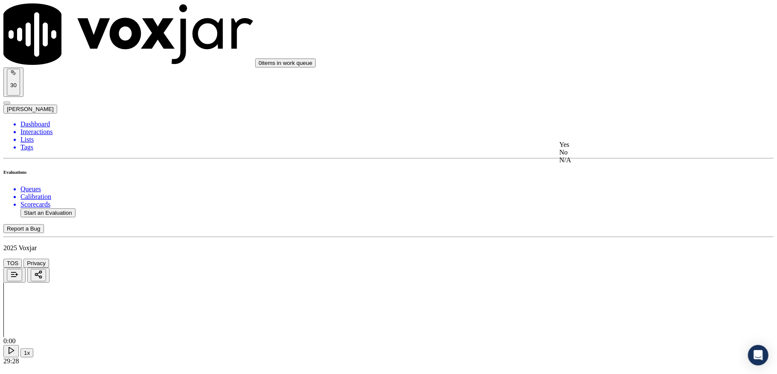
click at [599, 148] on div "Yes" at bounding box center [643, 145] width 168 height 8
click at [589, 218] on div "No" at bounding box center [643, 214] width 168 height 8
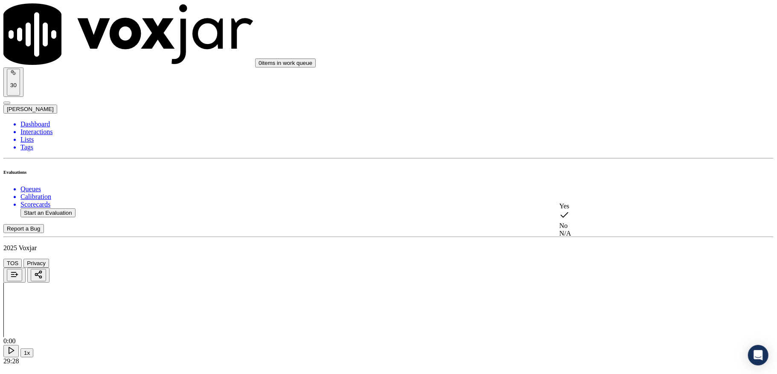
drag, startPoint x: 575, startPoint y: 240, endPoint x: 580, endPoint y: 235, distance: 7.2
click at [576, 237] on div "N/A" at bounding box center [643, 233] width 168 height 8
click at [579, 204] on div "Yes" at bounding box center [643, 200] width 168 height 8
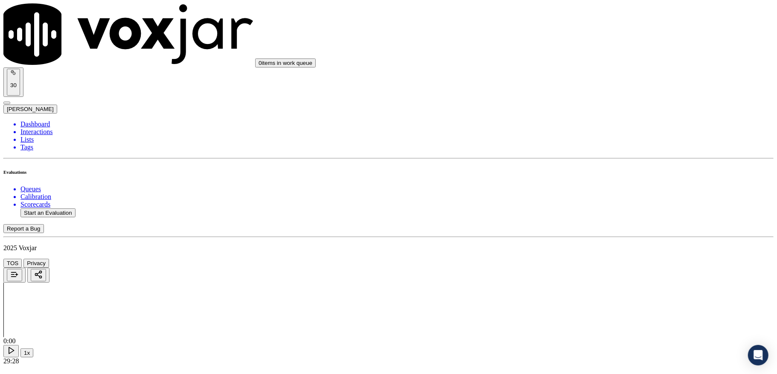
scroll to position [2047, 0]
click at [587, 212] on div "Yes" at bounding box center [643, 214] width 168 height 8
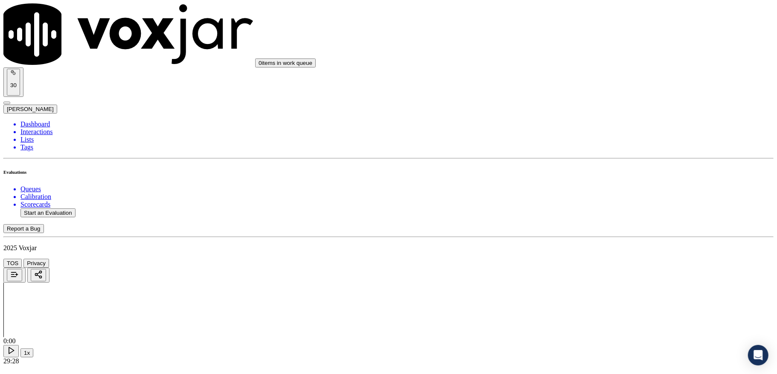
click at [585, 219] on div "No" at bounding box center [643, 216] width 168 height 8
click at [583, 213] on div "No" at bounding box center [643, 210] width 168 height 8
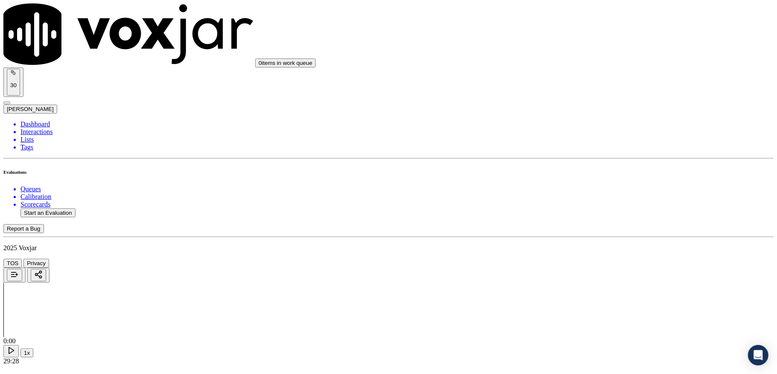
scroll to position [2388, 0]
click at [582, 197] on div "No" at bounding box center [643, 193] width 168 height 8
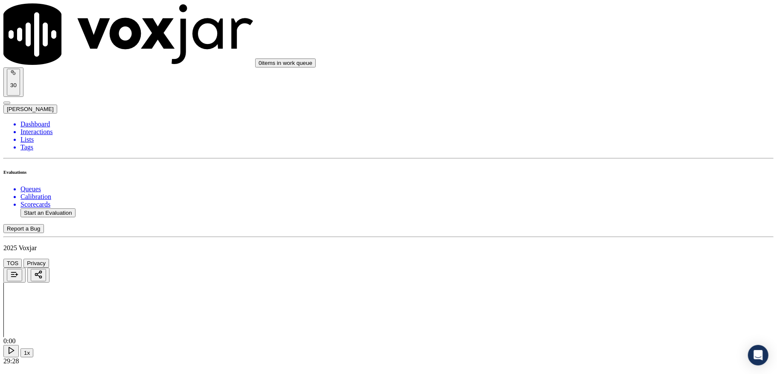
click at [584, 268] on div "Yes" at bounding box center [643, 269] width 168 height 8
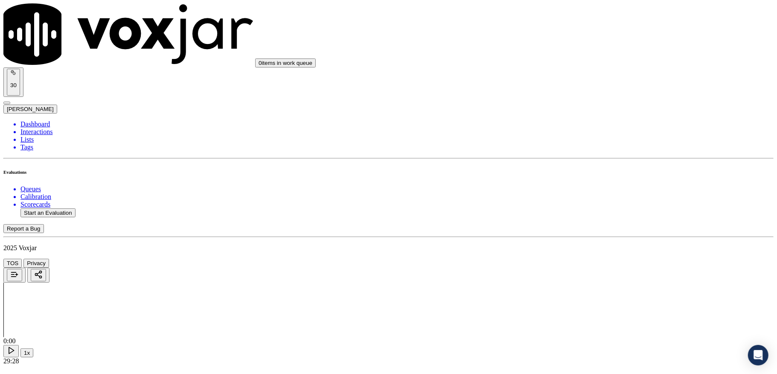
scroll to position [1572, 0]
click at [605, 172] on div "No" at bounding box center [643, 169] width 168 height 8
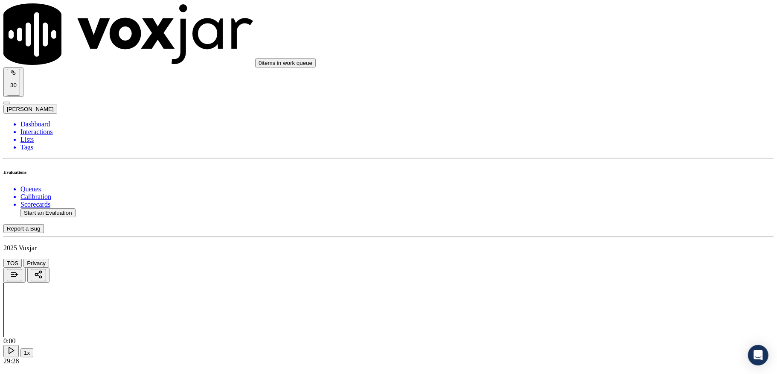
paste textarea "@11:26 [PERSON_NAME] - for the electricity I see that the last payment <> The a…"
type textarea "@11:26 [PERSON_NAME] - for the electricity I see that the last payment <> The a…"
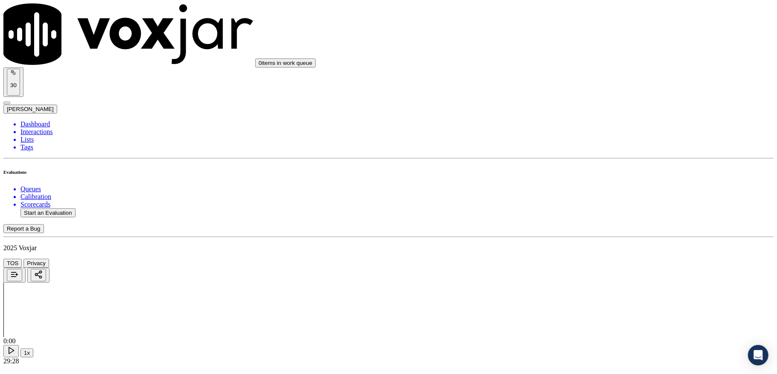
click at [44, 120] on li "Dashboard" at bounding box center [396, 124] width 753 height 8
